Goal: Task Accomplishment & Management: Manage account settings

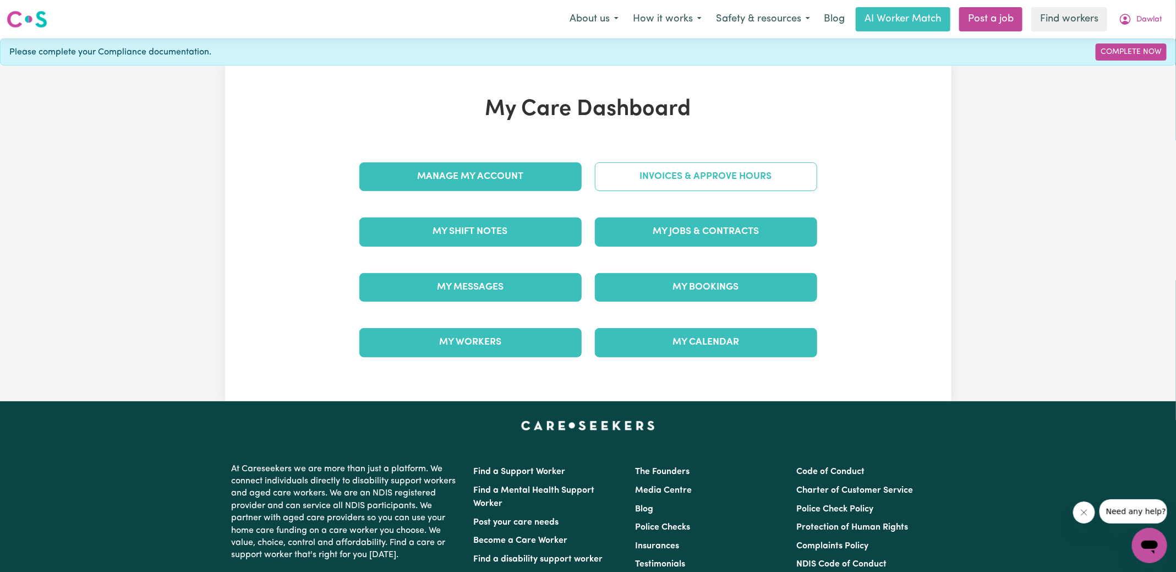
click at [688, 182] on link "Invoices & Approve Hours" at bounding box center [706, 176] width 222 height 29
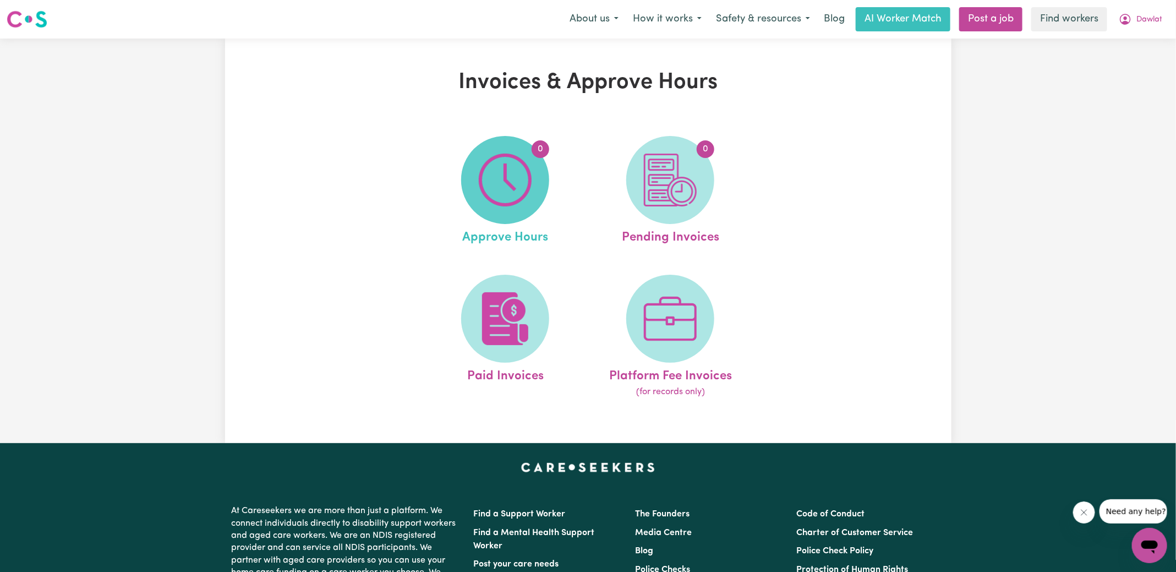
click at [519, 200] on img at bounding box center [505, 180] width 53 height 53
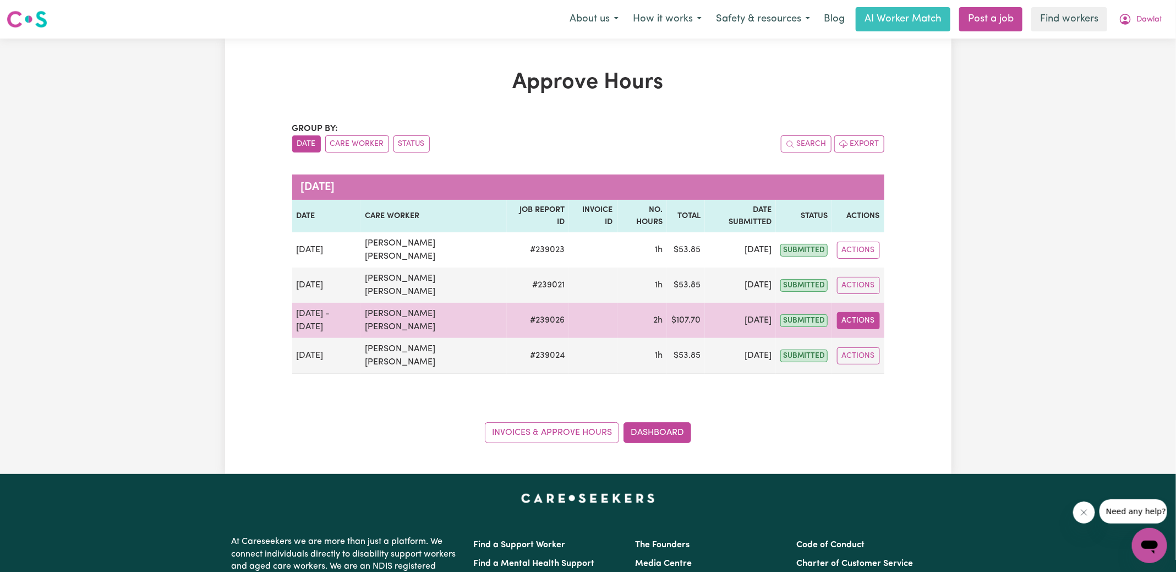
click at [860, 312] on button "Actions" at bounding box center [858, 320] width 43 height 17
click at [865, 335] on link "View Job Report" at bounding box center [885, 346] width 94 height 22
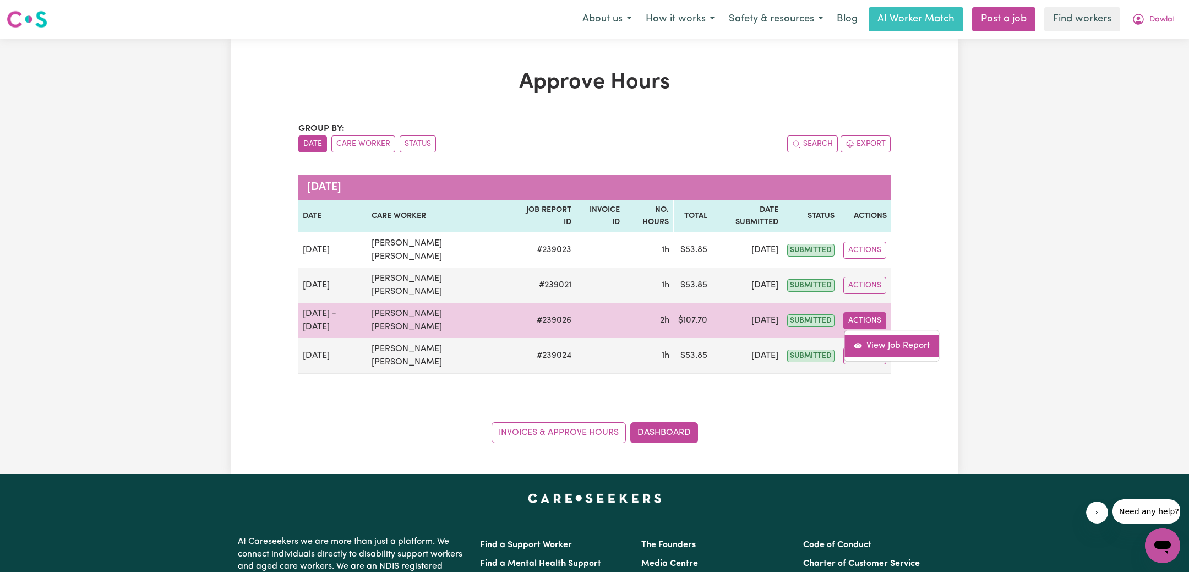
select select "pm"
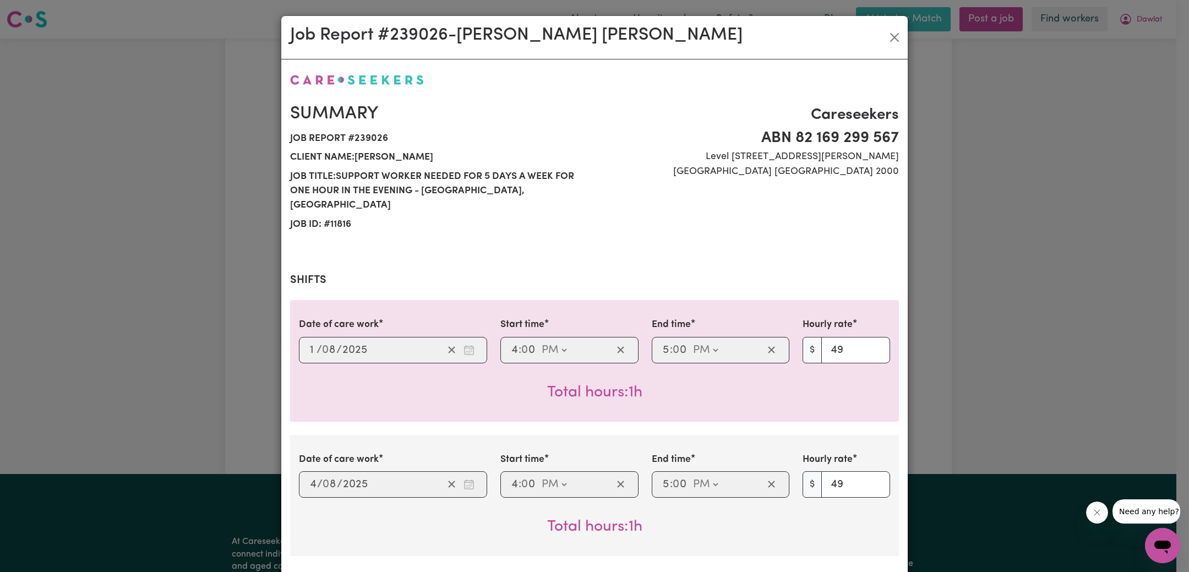
click at [929, 293] on div "Job Report # 239026 - [PERSON_NAME] [PERSON_NAME] Summary Job report # 239026 C…" at bounding box center [594, 286] width 1189 height 572
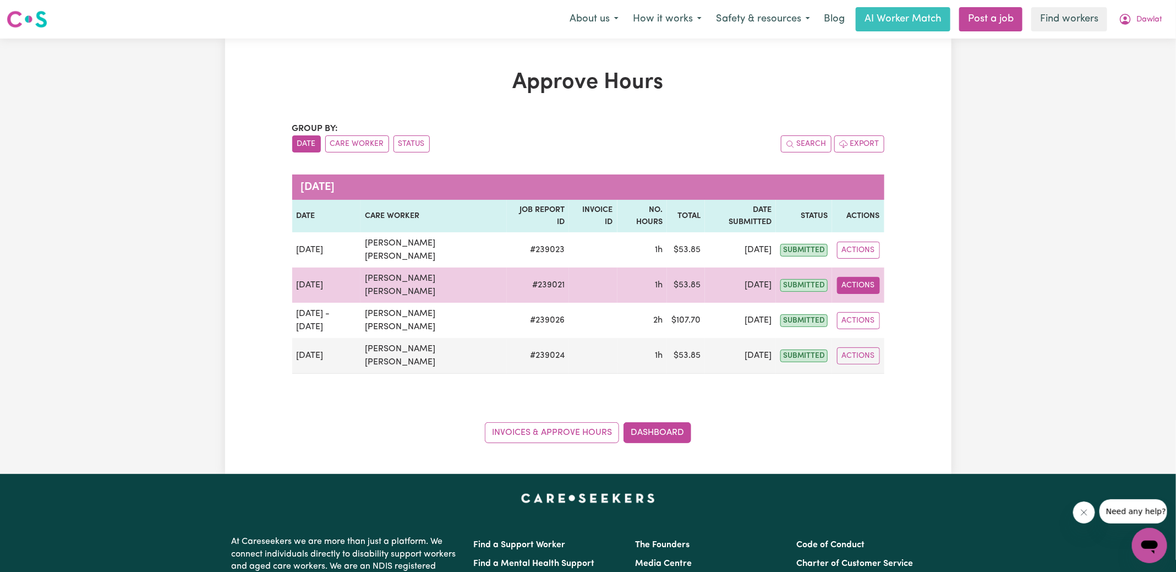
click at [859, 277] on button "Actions" at bounding box center [858, 285] width 43 height 17
click at [874, 299] on link "View Job Report" at bounding box center [885, 310] width 94 height 22
select select "pm"
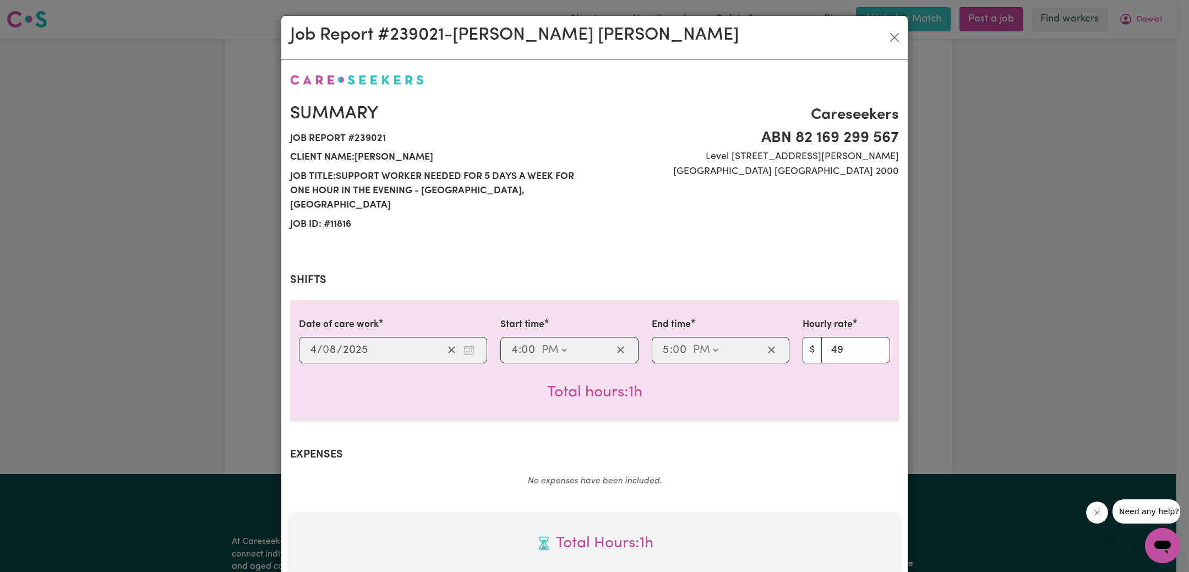
click at [930, 343] on div "Job Report # 239021 - [PERSON_NAME] [PERSON_NAME] Summary Job report # 239021 C…" at bounding box center [594, 286] width 1189 height 572
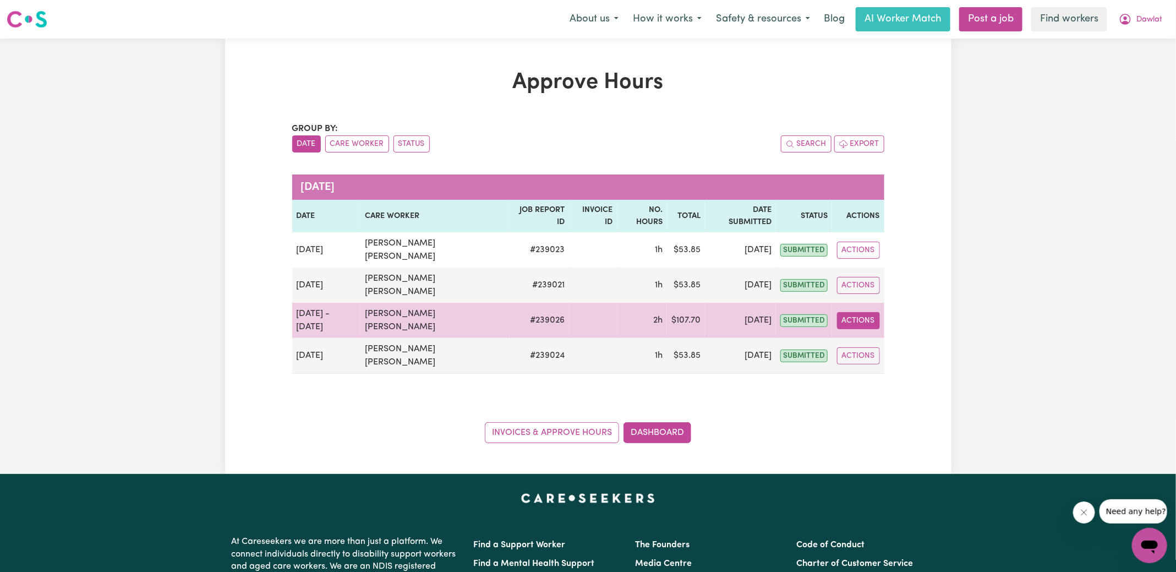
click at [857, 312] on button "Actions" at bounding box center [858, 320] width 43 height 17
click at [865, 335] on link "View Job Report" at bounding box center [885, 346] width 94 height 22
select select "pm"
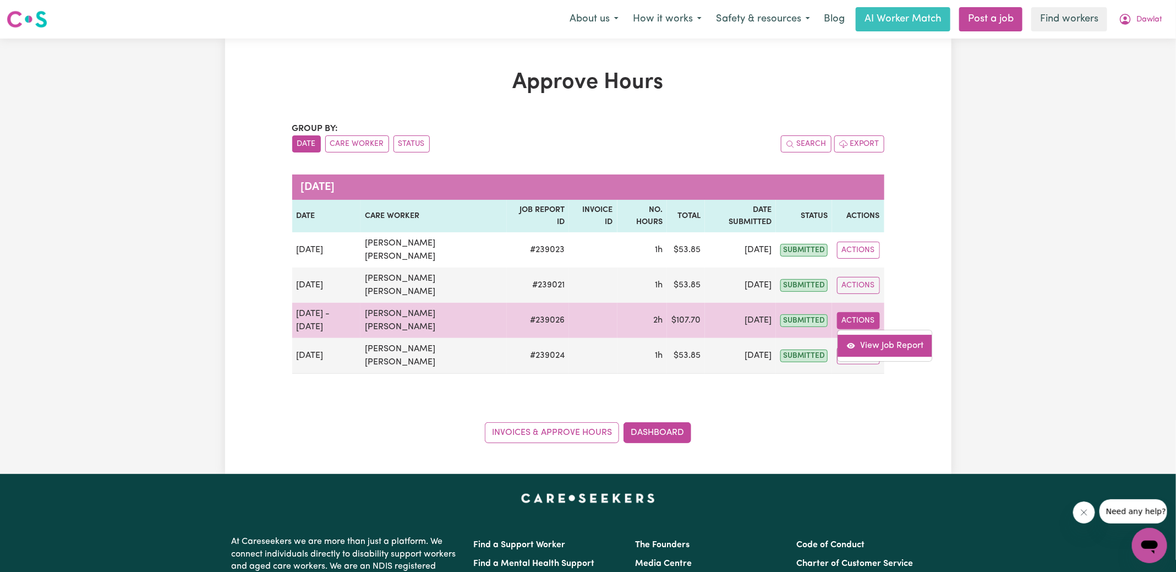
select select "pm"
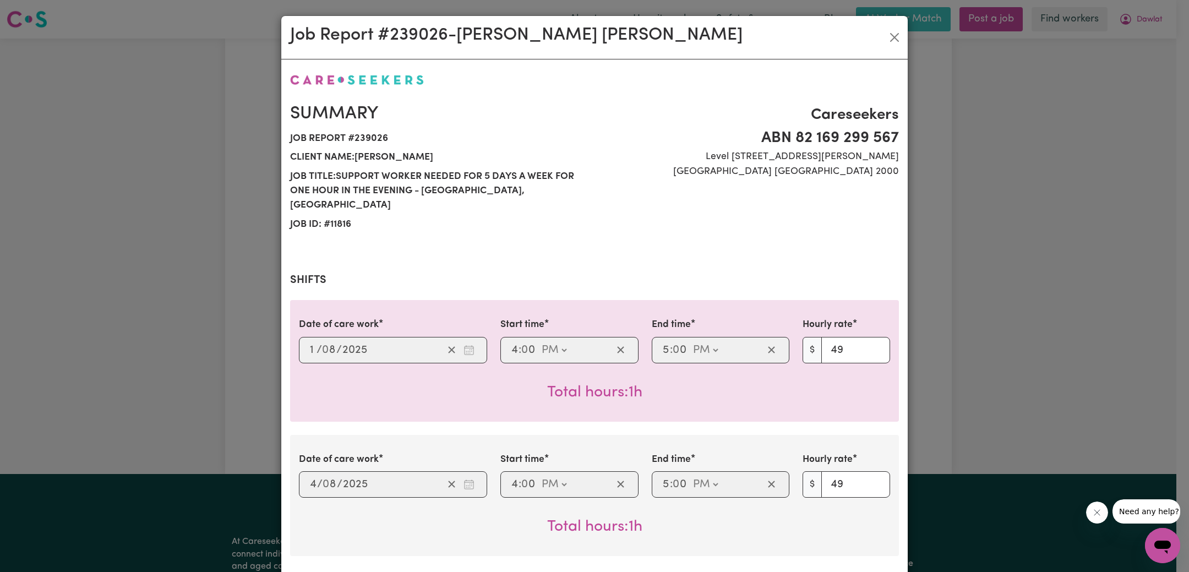
scroll to position [51, 0]
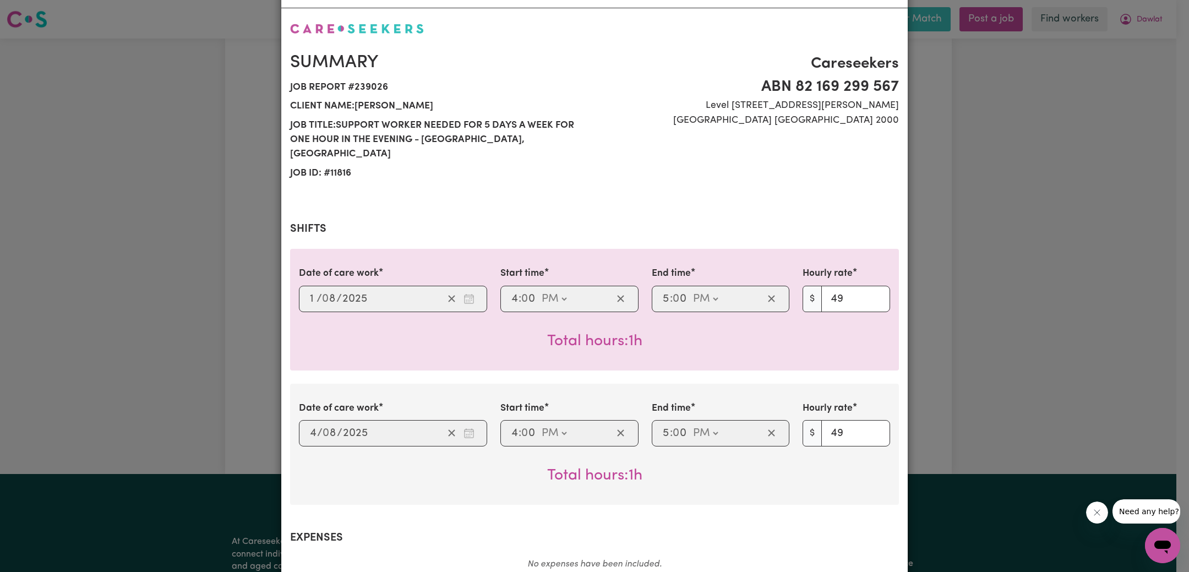
click at [977, 345] on div "Job Report # 239026 - [PERSON_NAME] [PERSON_NAME] Summary Job report # 239026 C…" at bounding box center [594, 286] width 1189 height 572
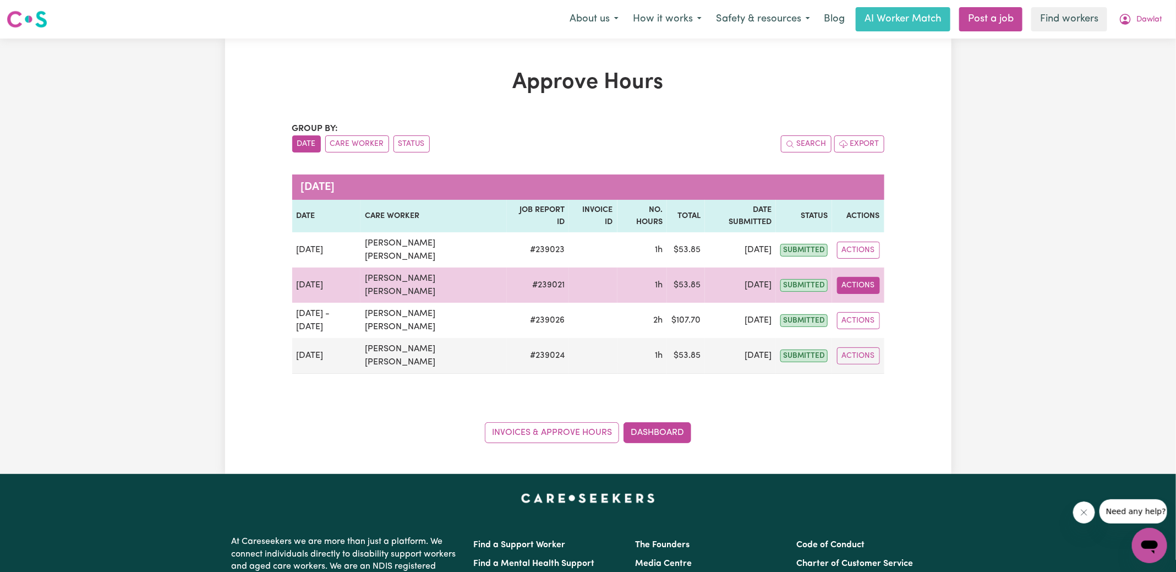
click at [866, 277] on button "Actions" at bounding box center [858, 285] width 43 height 17
click at [875, 299] on link "View Job Report" at bounding box center [885, 310] width 94 height 22
select select "pm"
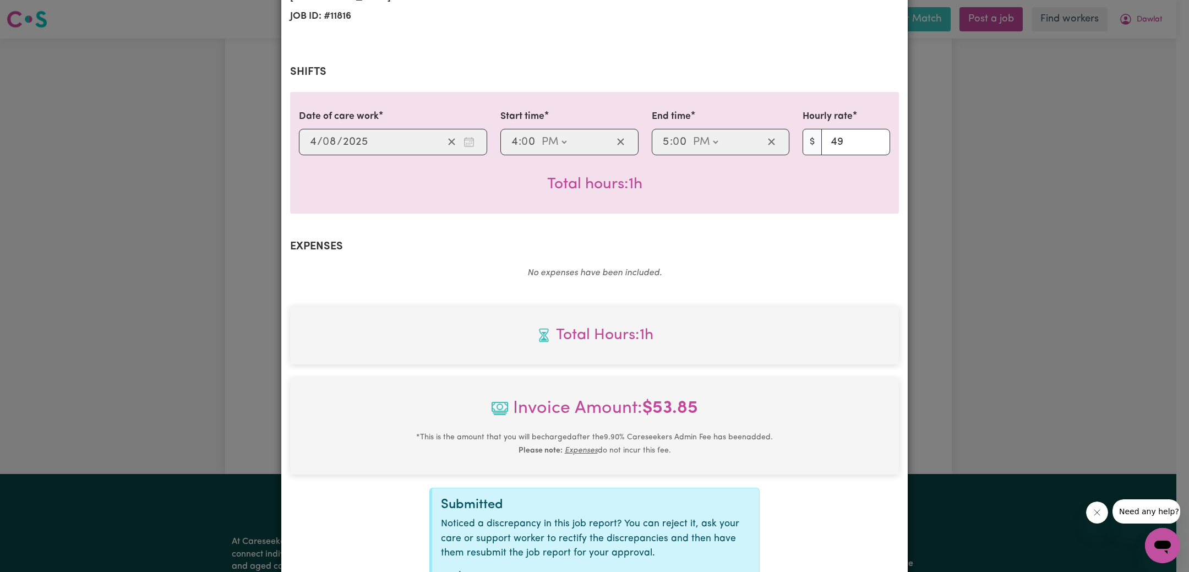
scroll to position [290, 0]
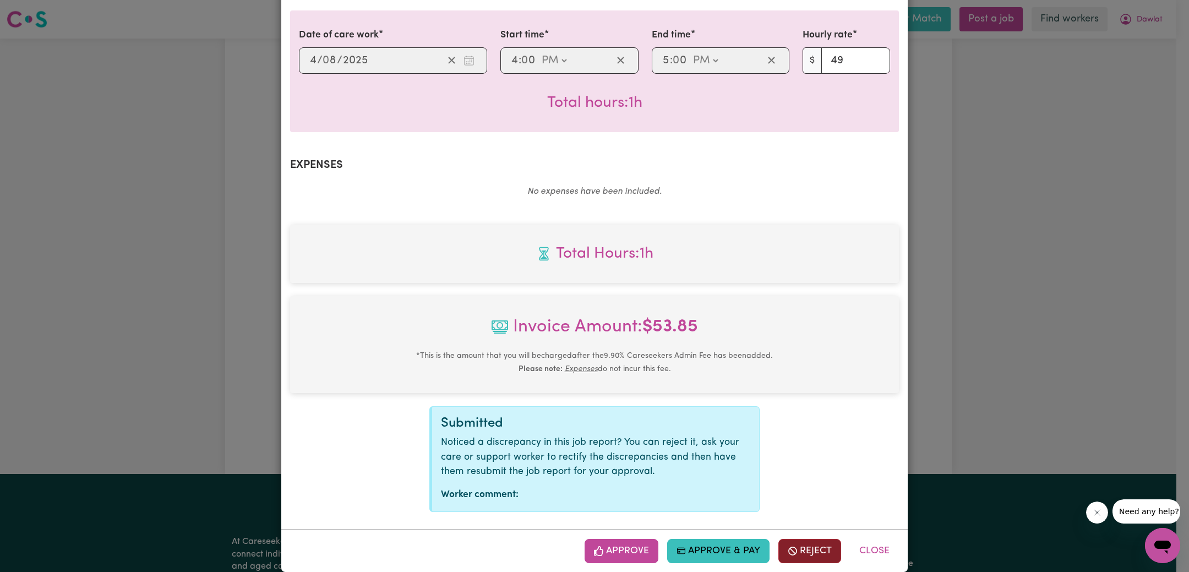
click at [803, 539] on button "Reject" at bounding box center [809, 551] width 63 height 24
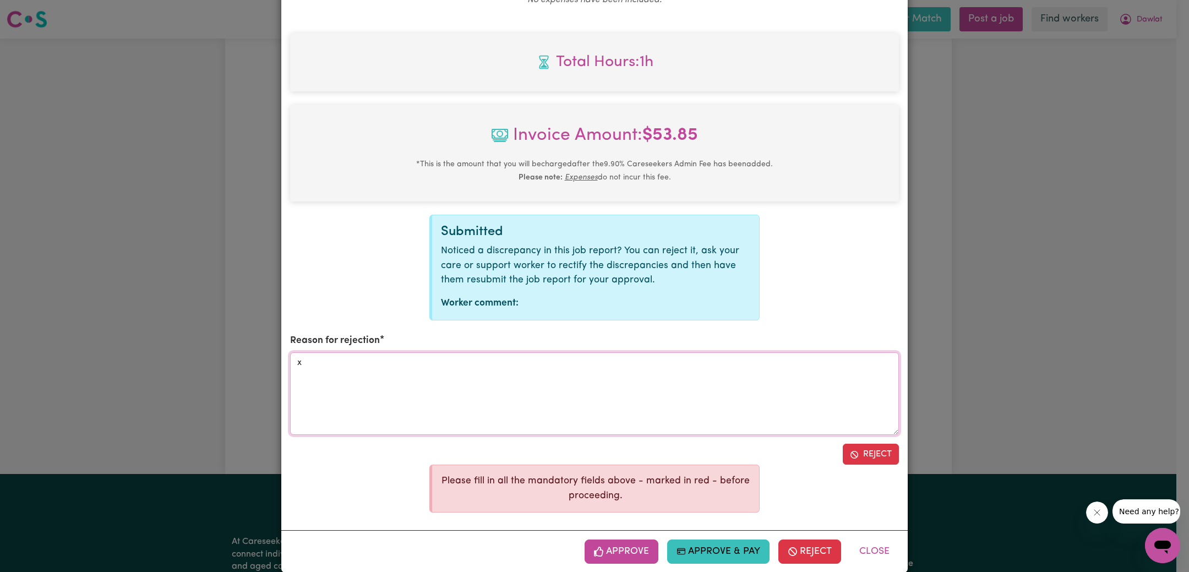
type textarea "x"
click at [856, 444] on button "Reject" at bounding box center [871, 454] width 56 height 21
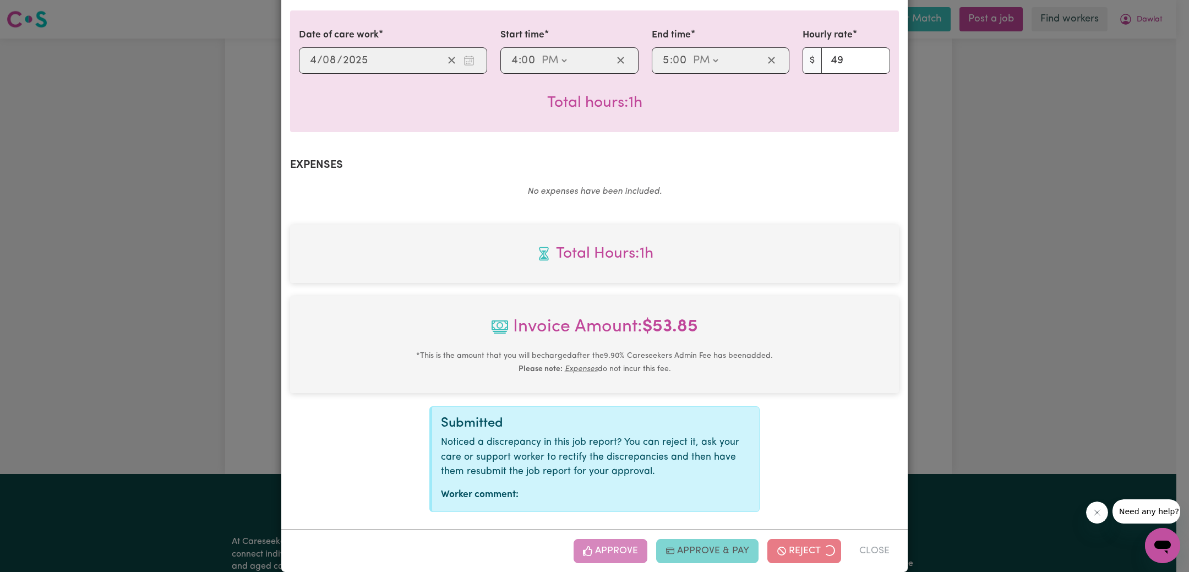
click at [1046, 421] on div "Job Report # 239021 - [PERSON_NAME] [PERSON_NAME] Summary Job report # 239021 C…" at bounding box center [594, 286] width 1189 height 572
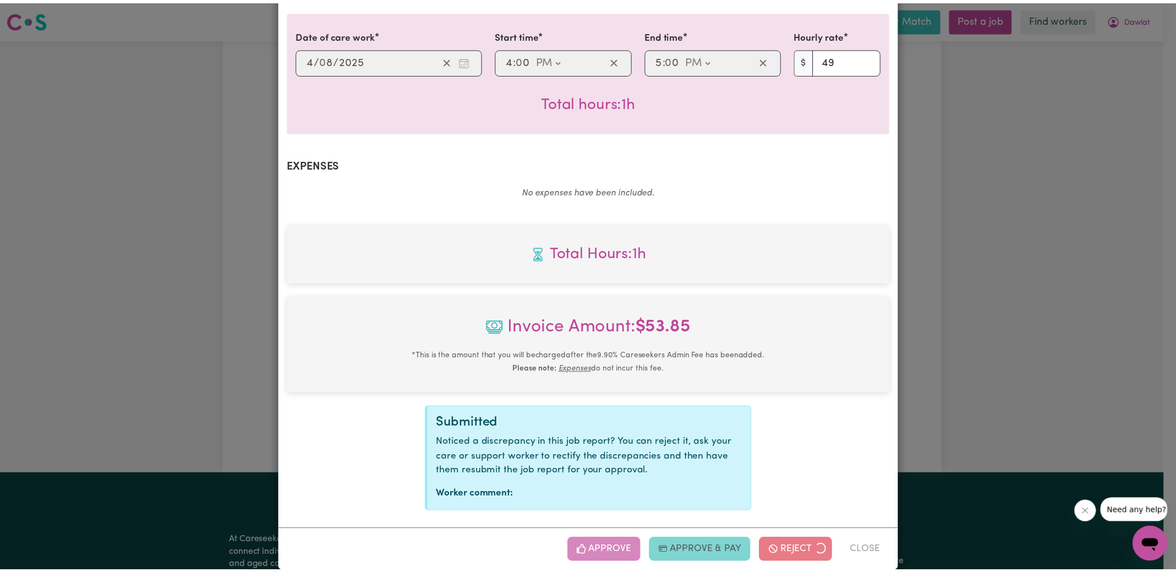
scroll to position [179, 0]
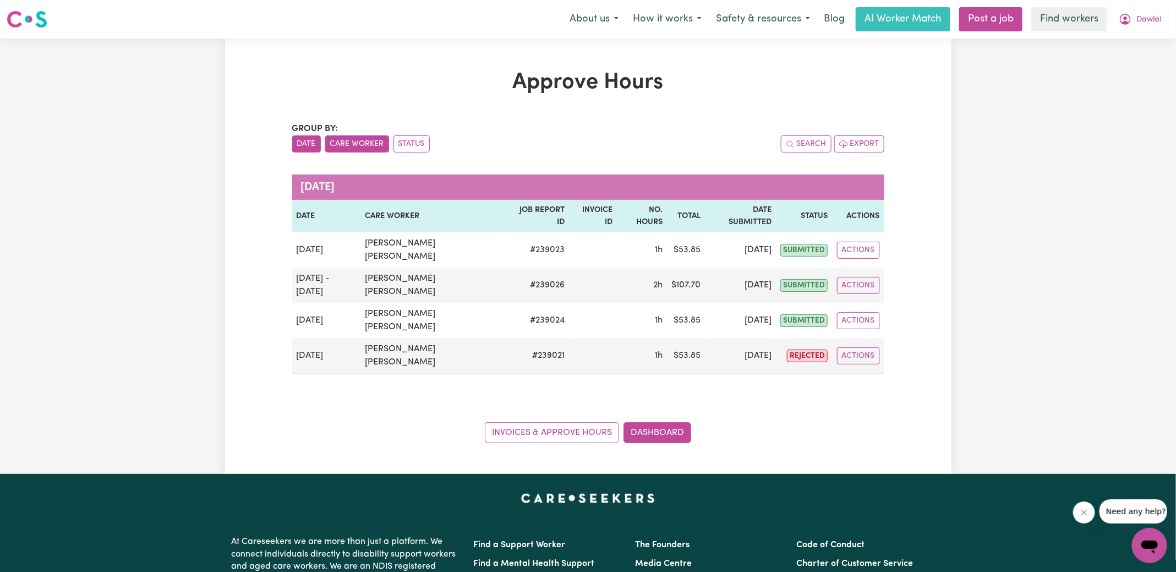
click at [349, 141] on button "Care Worker" at bounding box center [357, 143] width 64 height 17
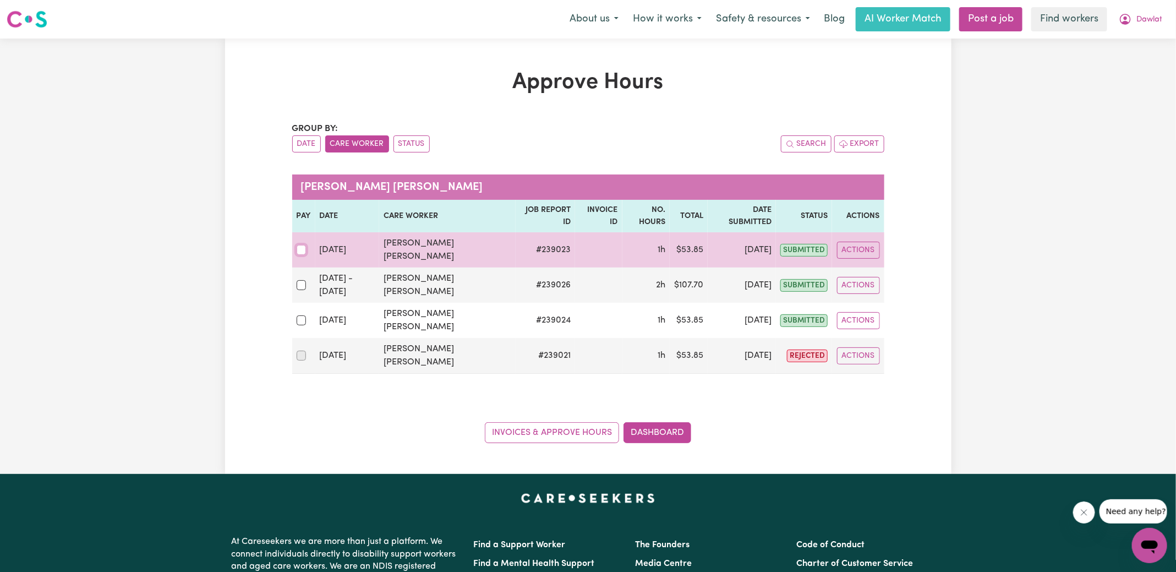
click at [298, 247] on input "checkbox" at bounding box center [302, 250] width 10 height 10
checkbox input "true"
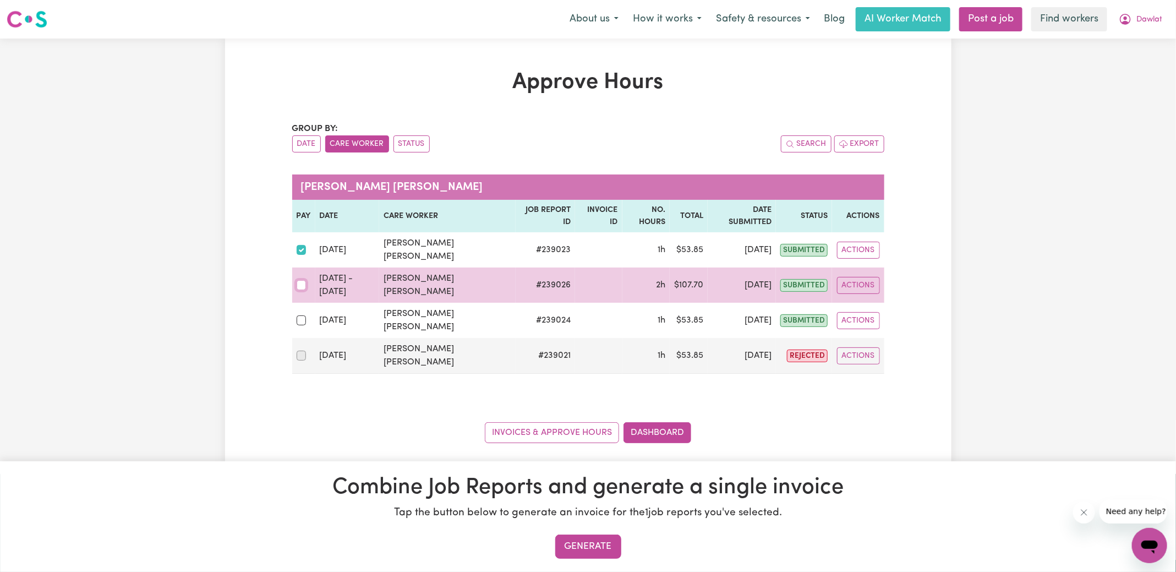
click at [298, 287] on input "checkbox" at bounding box center [302, 285] width 10 height 10
checkbox input "true"
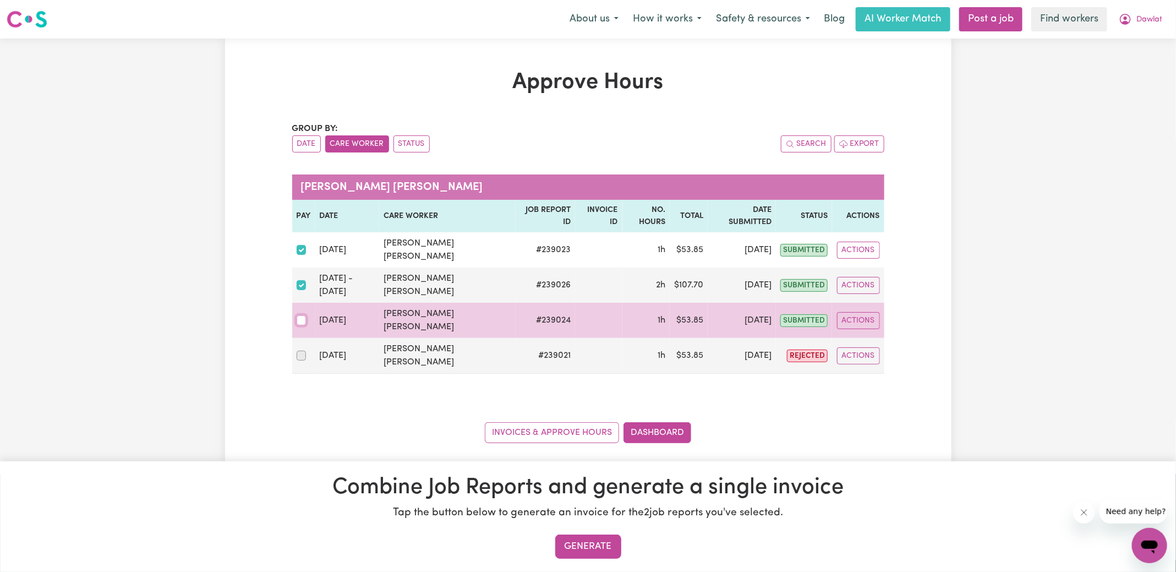
click at [302, 320] on input "checkbox" at bounding box center [302, 320] width 10 height 10
checkbox input "true"
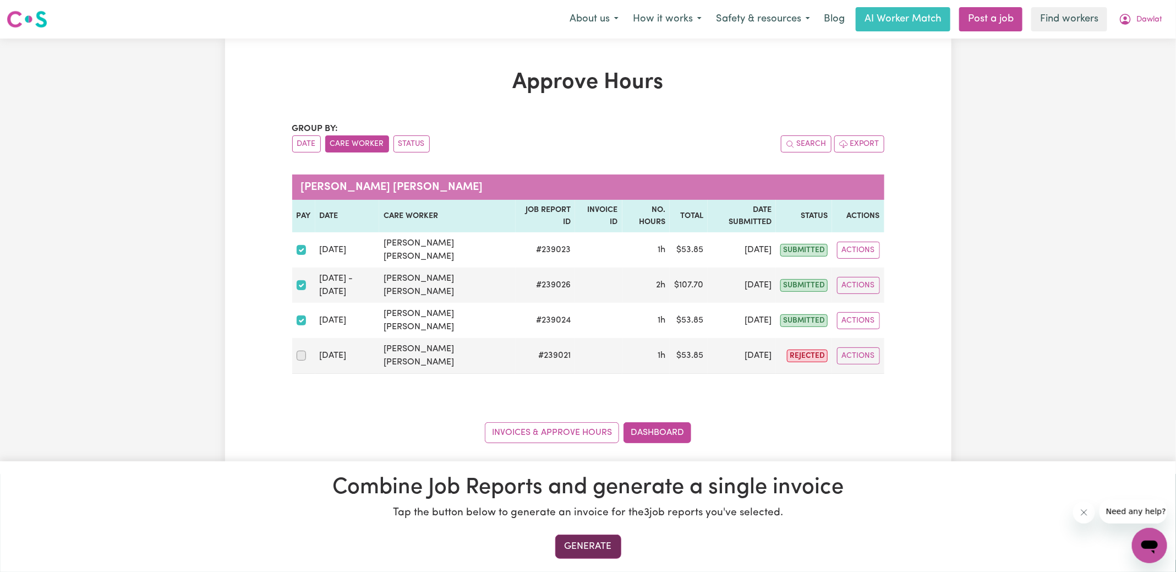
click at [577, 545] on button "Generate" at bounding box center [588, 546] width 66 height 24
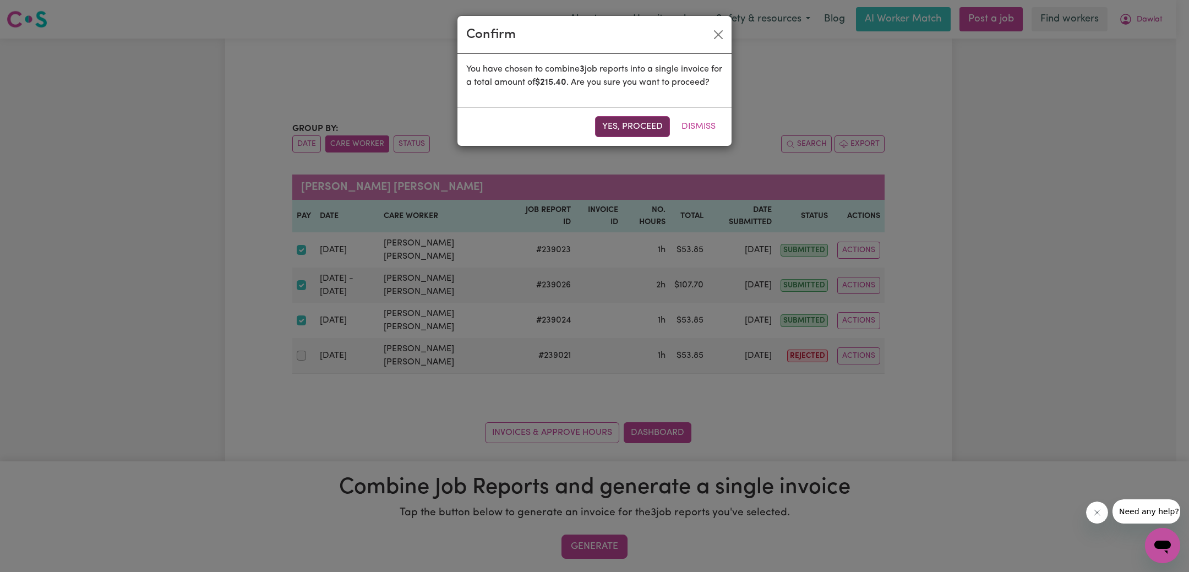
click at [641, 137] on button "Yes, proceed" at bounding box center [632, 126] width 75 height 21
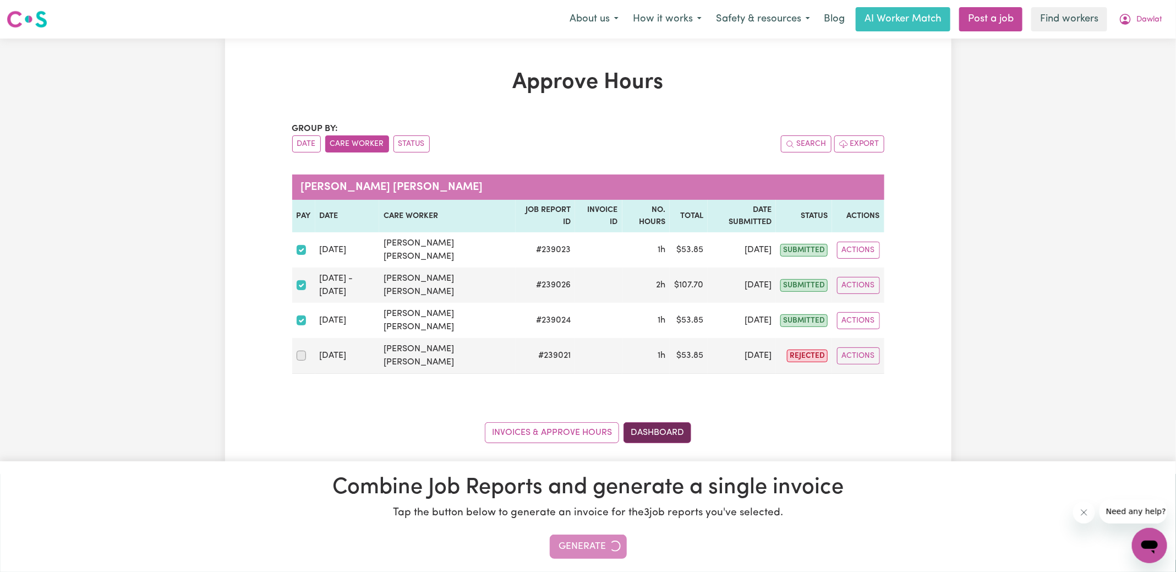
click at [681, 431] on link "Dashboard" at bounding box center [658, 432] width 68 height 21
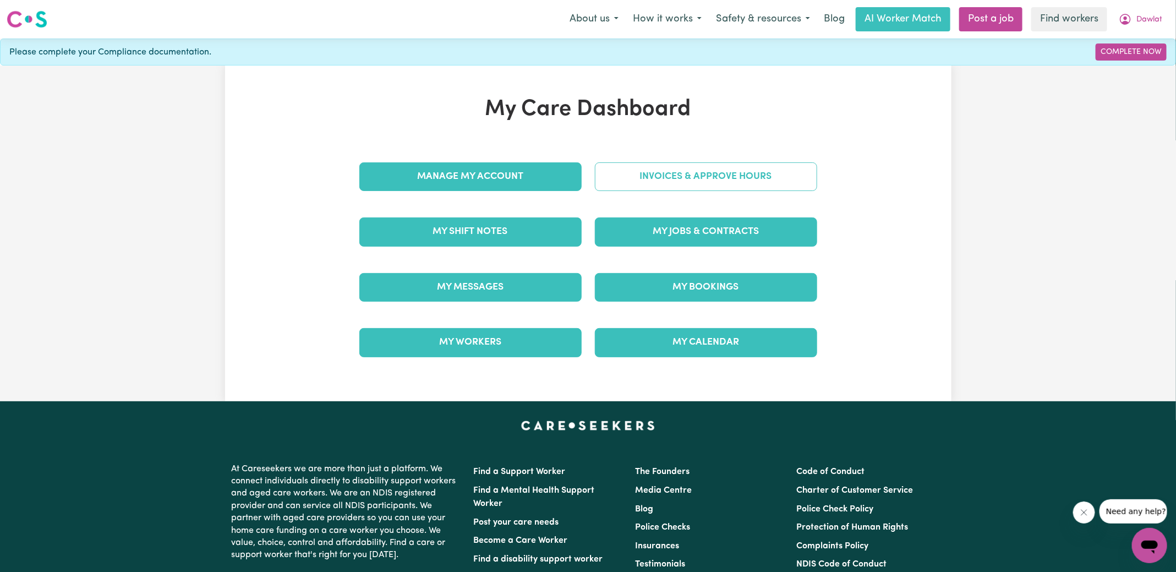
click at [676, 167] on link "Invoices & Approve Hours" at bounding box center [706, 176] width 222 height 29
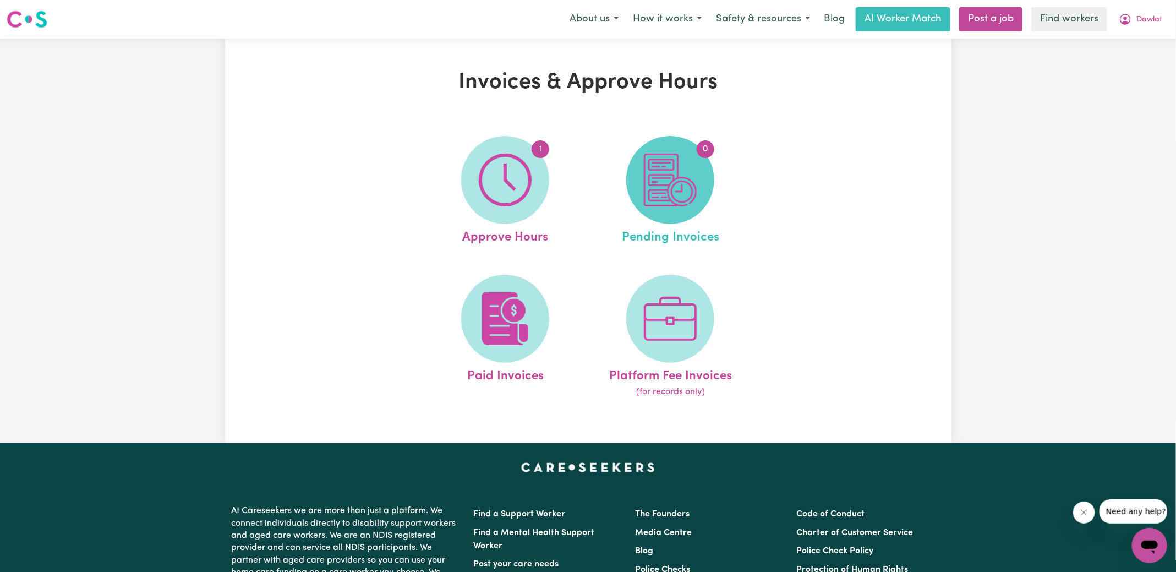
click at [676, 166] on img at bounding box center [670, 180] width 53 height 53
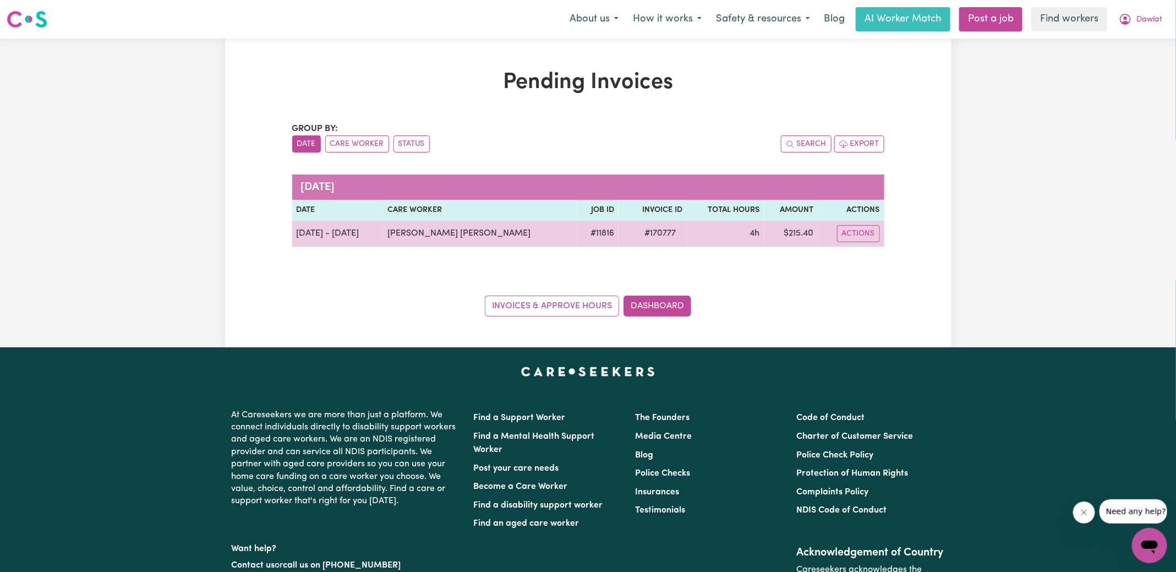
click at [653, 234] on span "# 170777" at bounding box center [660, 233] width 45 height 13
copy span "170777"
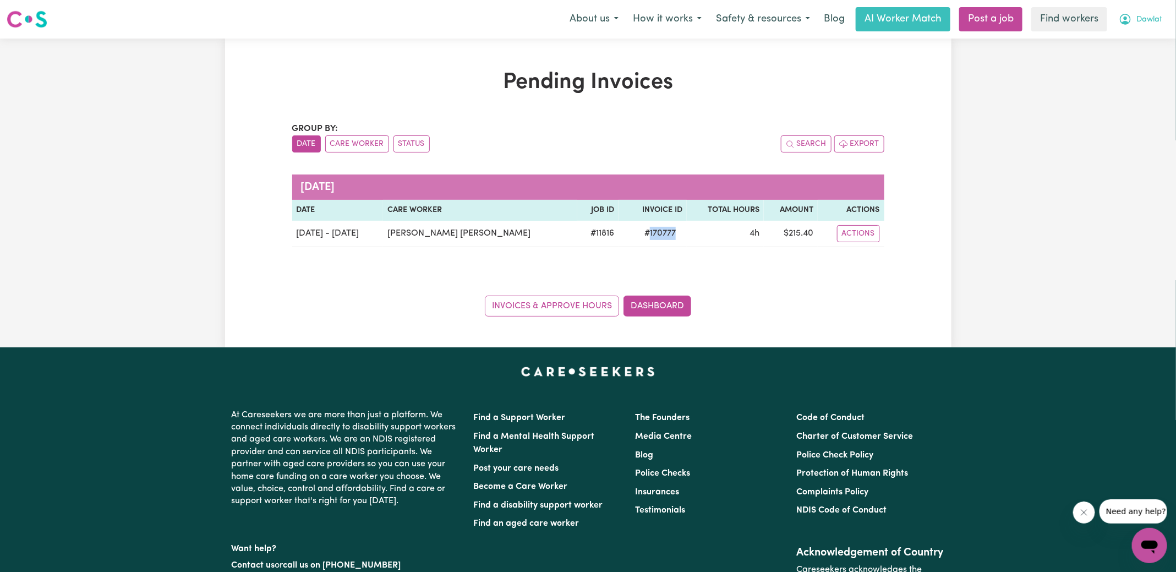
click at [1132, 18] on icon "My Account" at bounding box center [1125, 19] width 13 height 13
click at [1101, 63] on link "Logout" at bounding box center [1125, 63] width 87 height 21
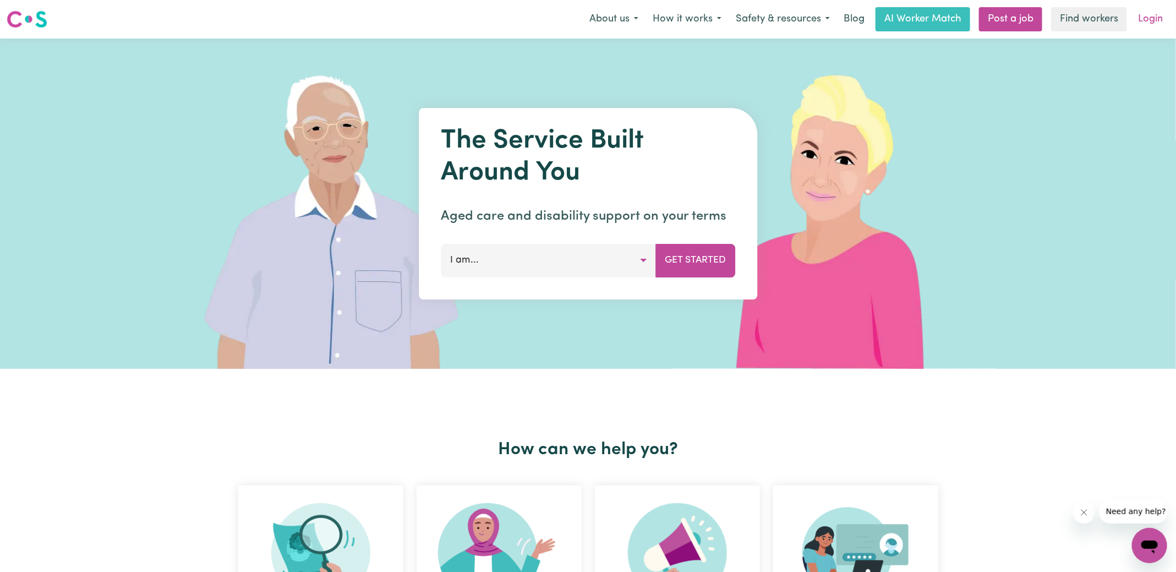
click at [1146, 18] on link "Login" at bounding box center [1151, 19] width 38 height 24
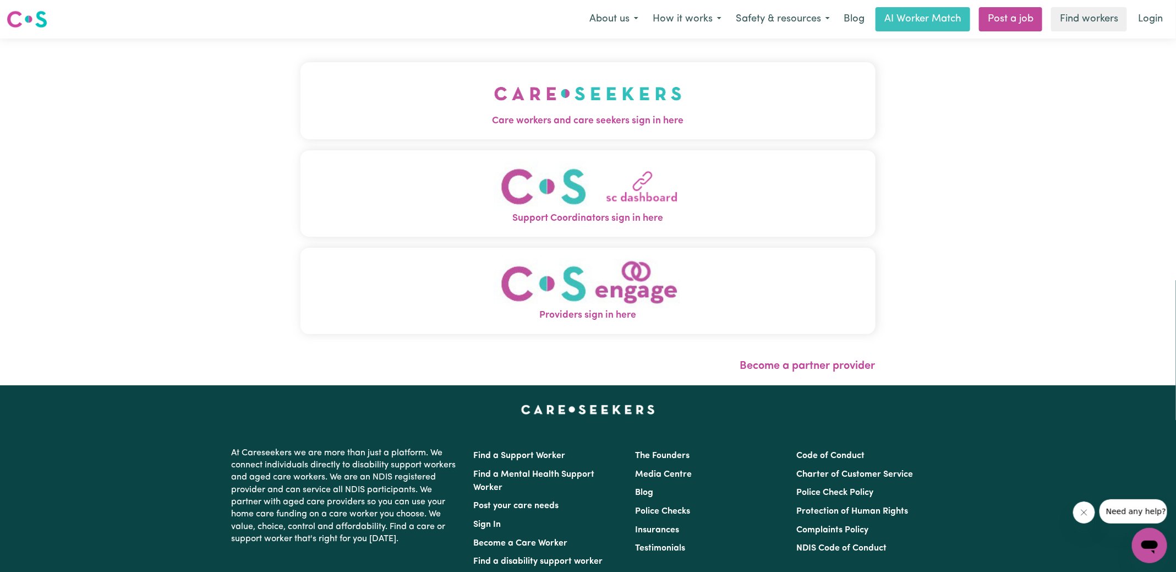
click at [516, 87] on img "Care workers and care seekers sign in here" at bounding box center [588, 93] width 188 height 41
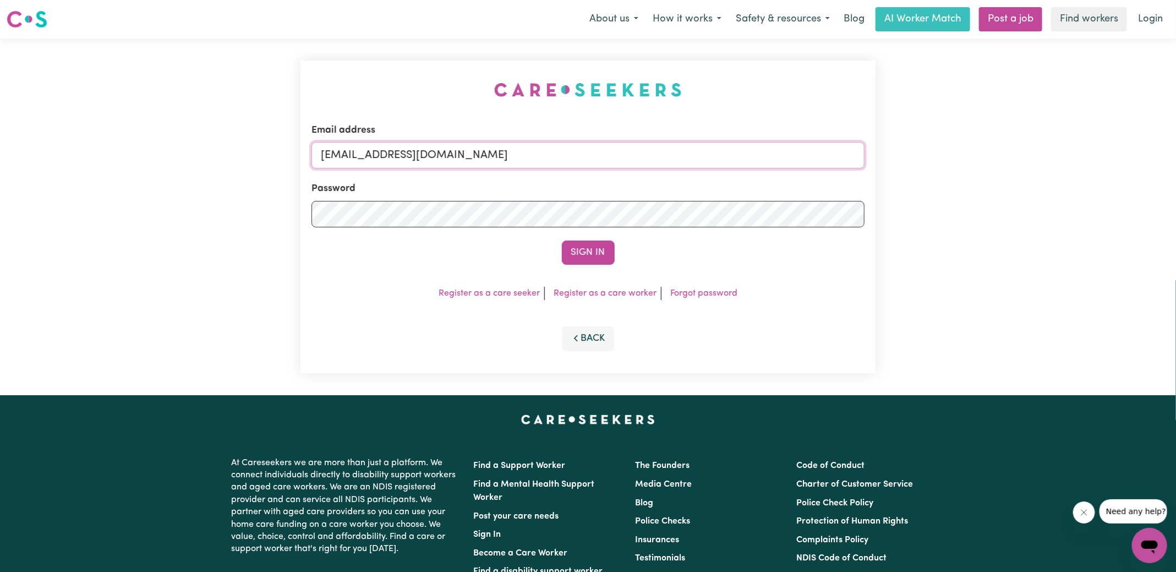
drag, startPoint x: 378, startPoint y: 153, endPoint x: 780, endPoint y: 170, distance: 402.7
click at [780, 170] on form "Email address [EMAIL_ADDRESS][DOMAIN_NAME] Password Sign In" at bounding box center [588, 193] width 553 height 141
type input "[EMAIL_ADDRESS][DOMAIN_NAME]"
click at [562, 241] on button "Sign In" at bounding box center [588, 253] width 53 height 24
